Goal: Find specific page/section: Find specific page/section

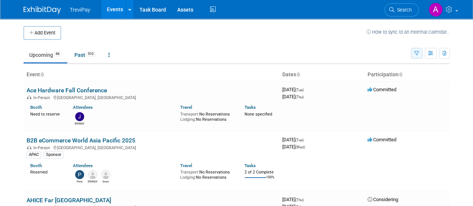
click at [416, 53] on icon "button" at bounding box center [416, 53] width 5 height 5
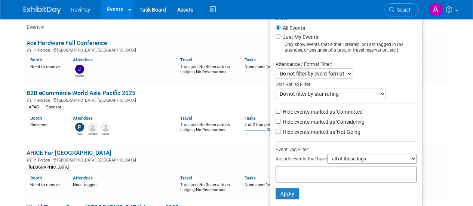
scroll to position [75, 0]
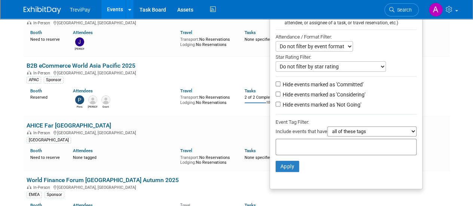
click at [325, 143] on input "text" at bounding box center [309, 145] width 60 height 7
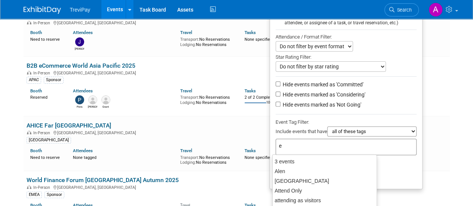
type input "em"
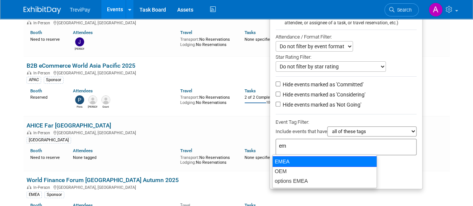
click at [297, 163] on div "EMEA" at bounding box center [324, 161] width 105 height 10
type input "EMEA"
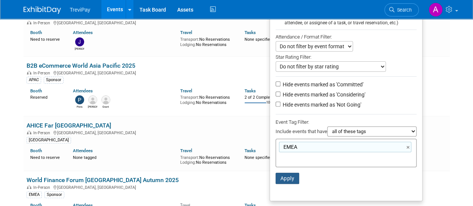
click at [293, 173] on button "Apply" at bounding box center [288, 178] width 24 height 11
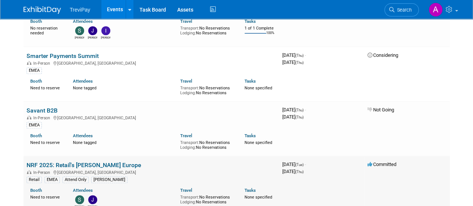
scroll to position [224, 0]
